Goal: Task Accomplishment & Management: Manage account settings

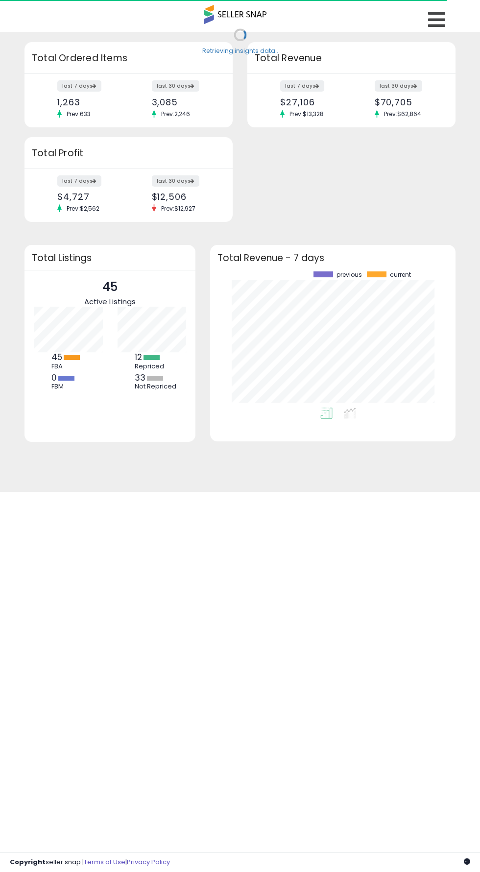
scroll to position [136, 225]
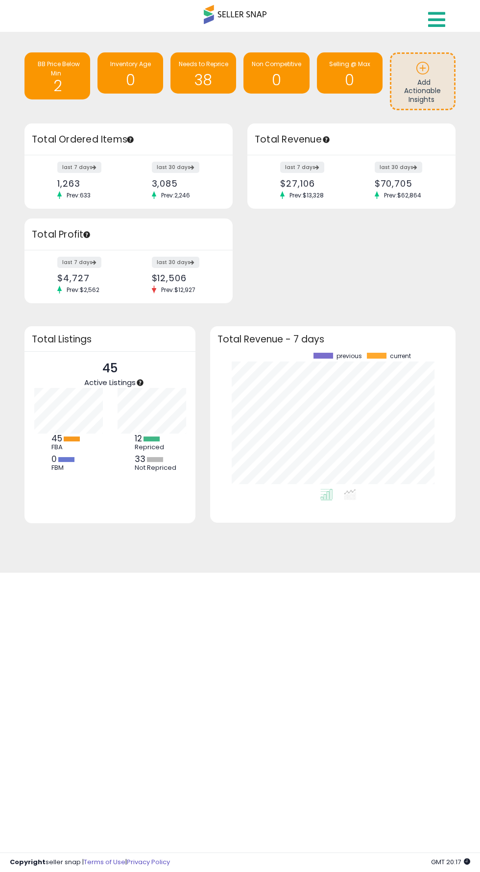
click at [429, 18] on icon at bounding box center [436, 20] width 17 height 20
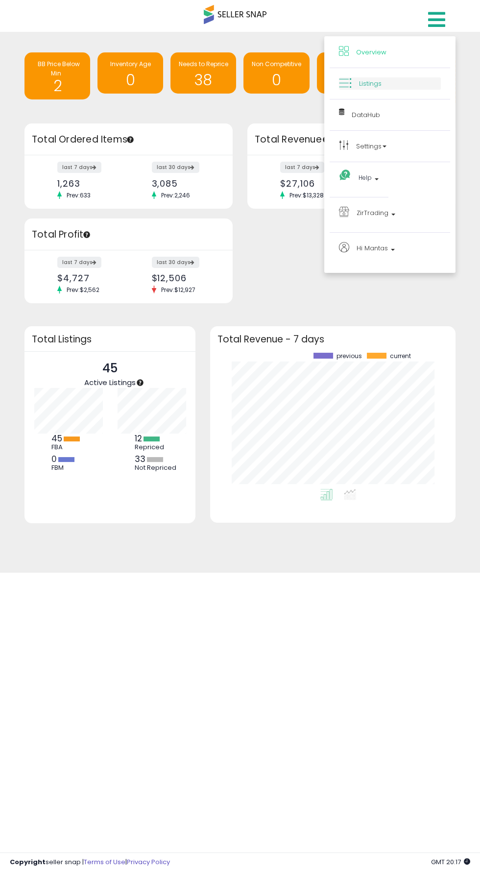
click at [407, 85] on link "Listings" at bounding box center [390, 83] width 102 height 12
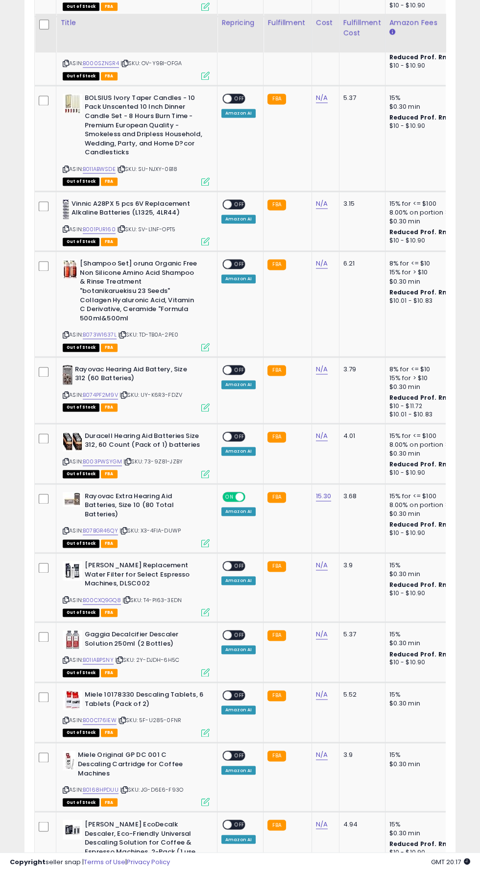
scroll to position [1950, 0]
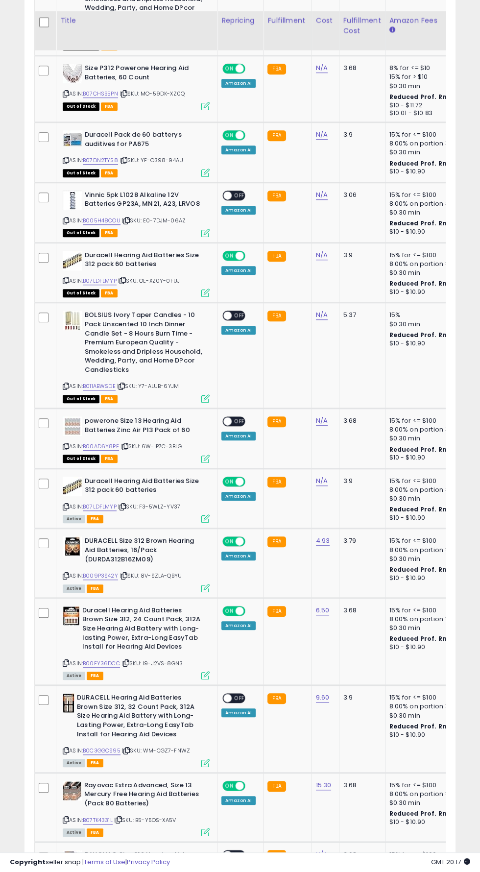
scroll to position [1135, 0]
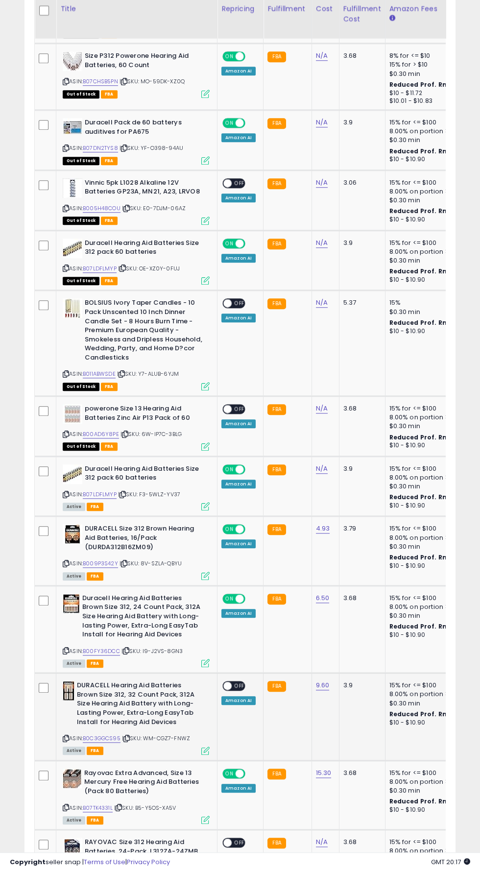
click at [238, 685] on span "OFF" at bounding box center [240, 686] width 16 height 8
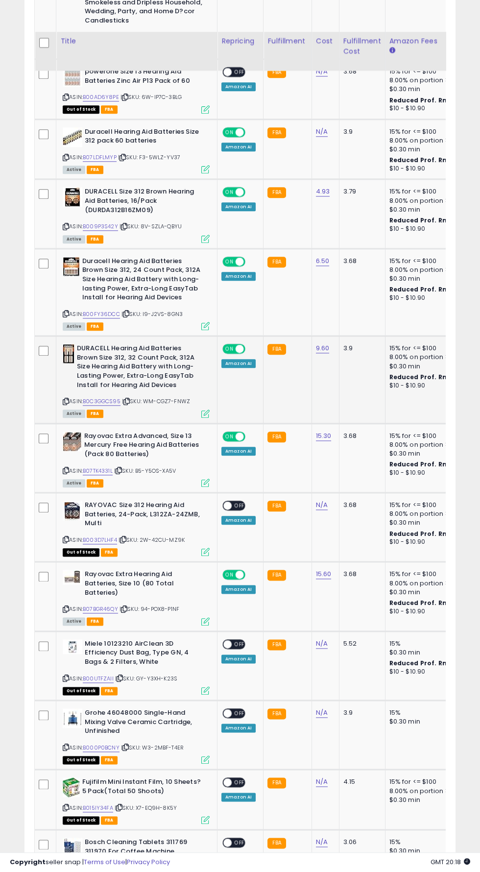
scroll to position [1505, 0]
